Goal: Find contact information: Find contact information

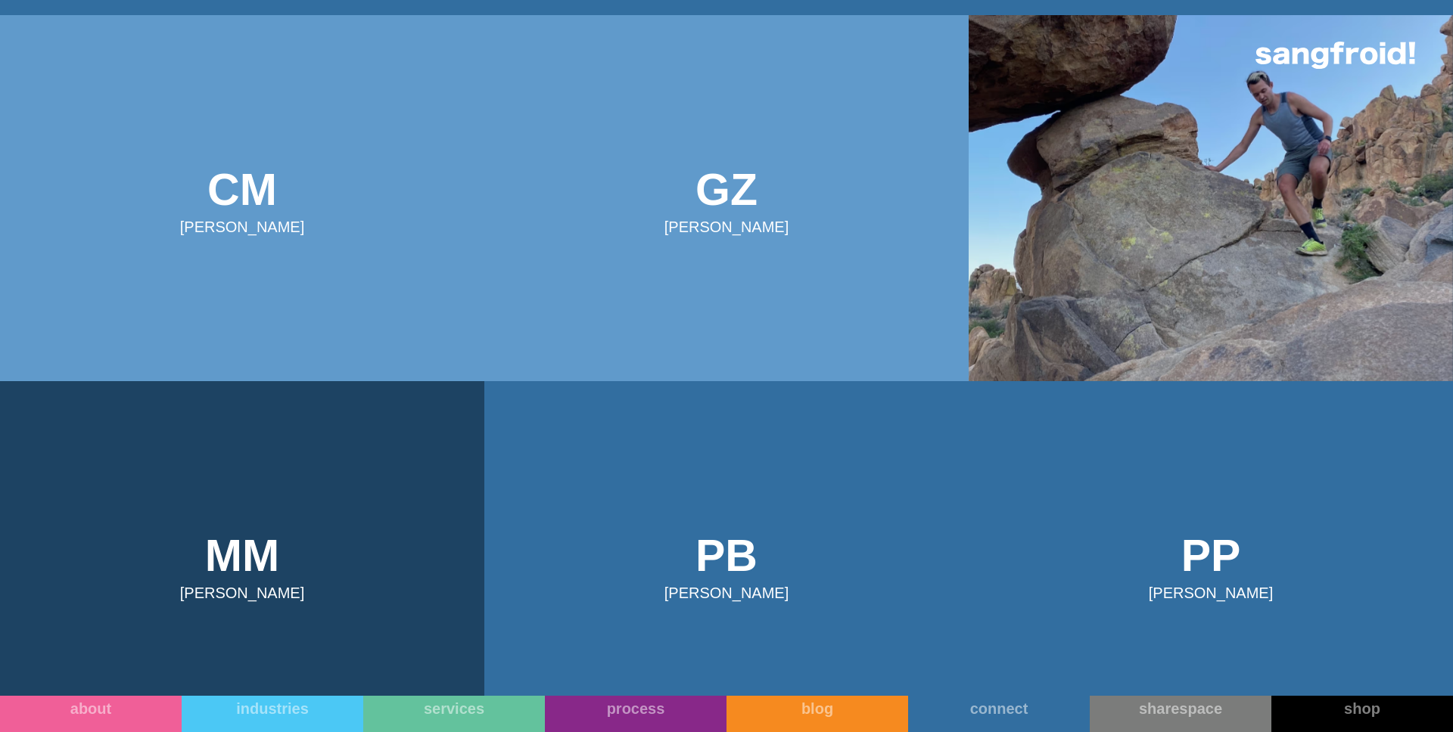
click at [1182, 226] on img at bounding box center [1210, 198] width 484 height 366
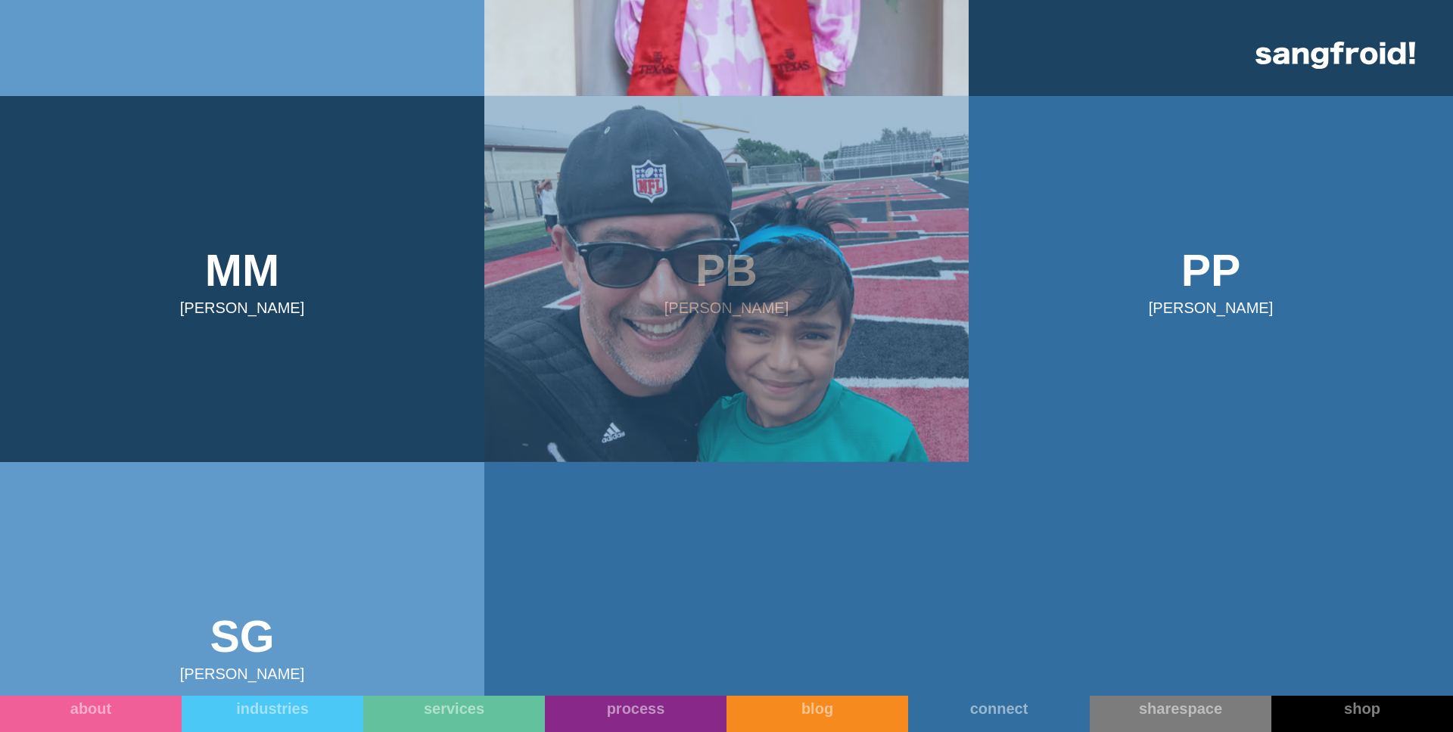
scroll to position [1001, 0]
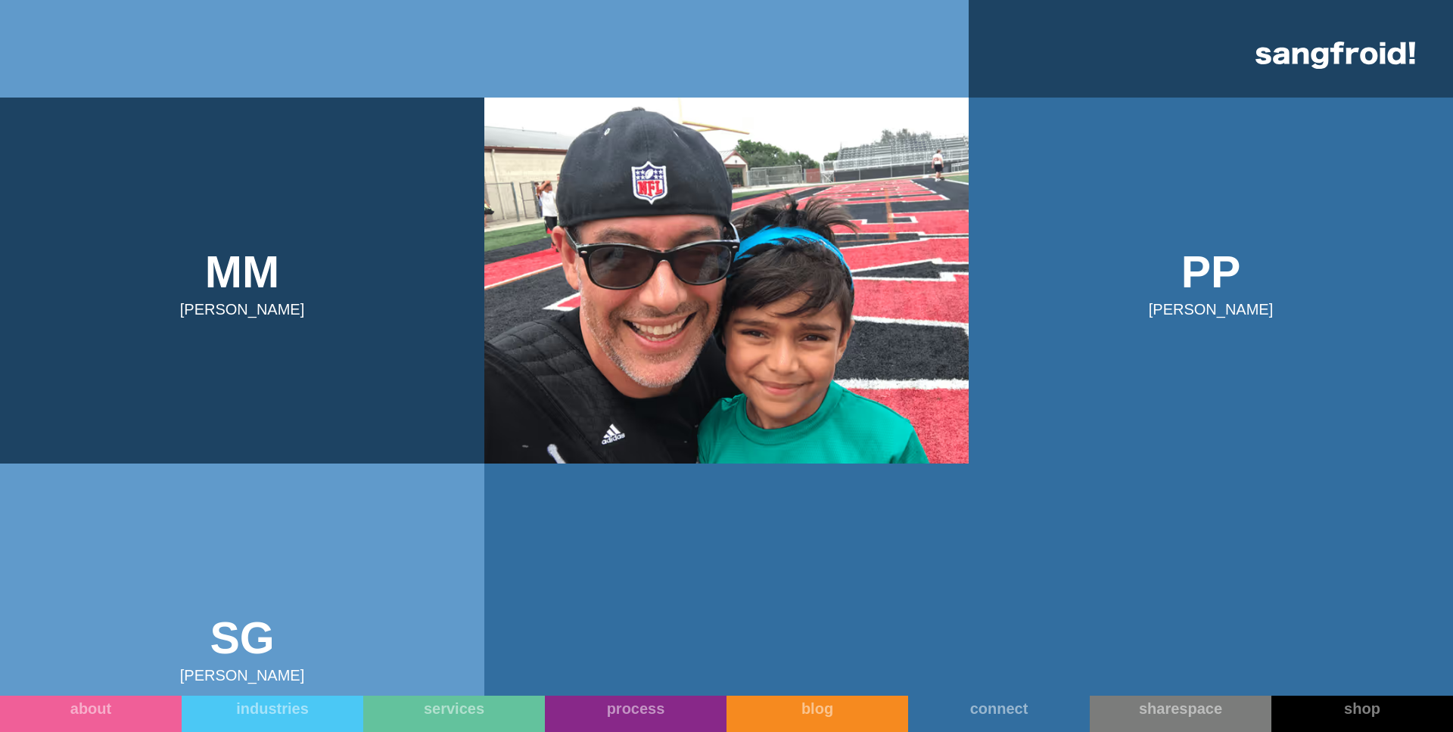
click at [844, 191] on img at bounding box center [726, 281] width 484 height 366
